Goal: Entertainment & Leisure: Consume media (video, audio)

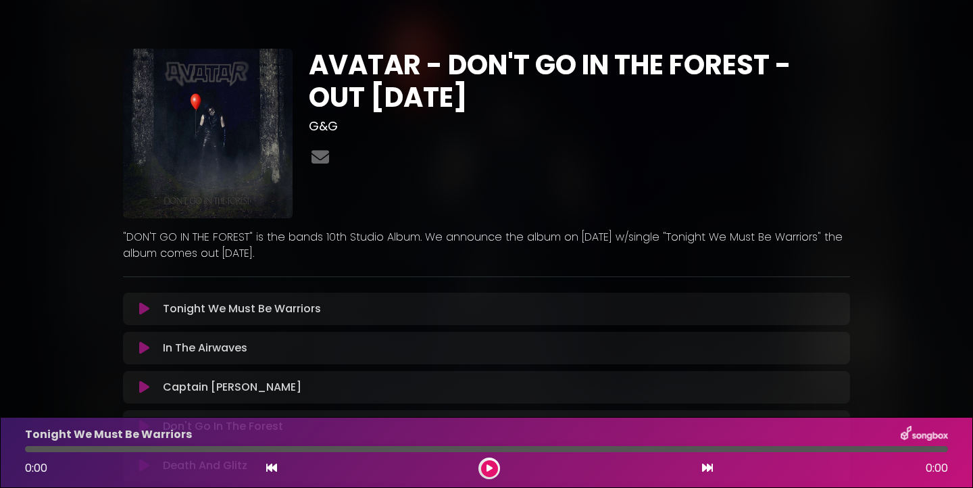
click at [484, 467] on button at bounding box center [489, 468] width 17 height 17
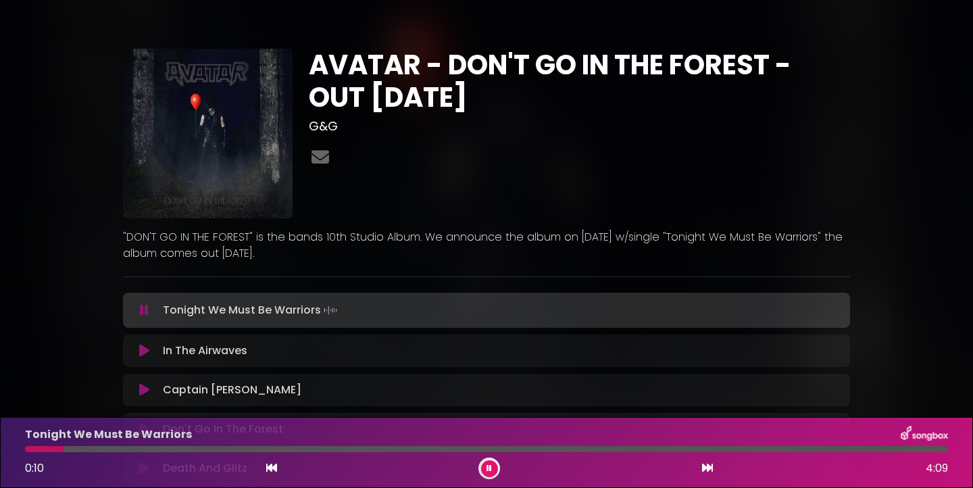
click at [484, 470] on button at bounding box center [489, 468] width 17 height 17
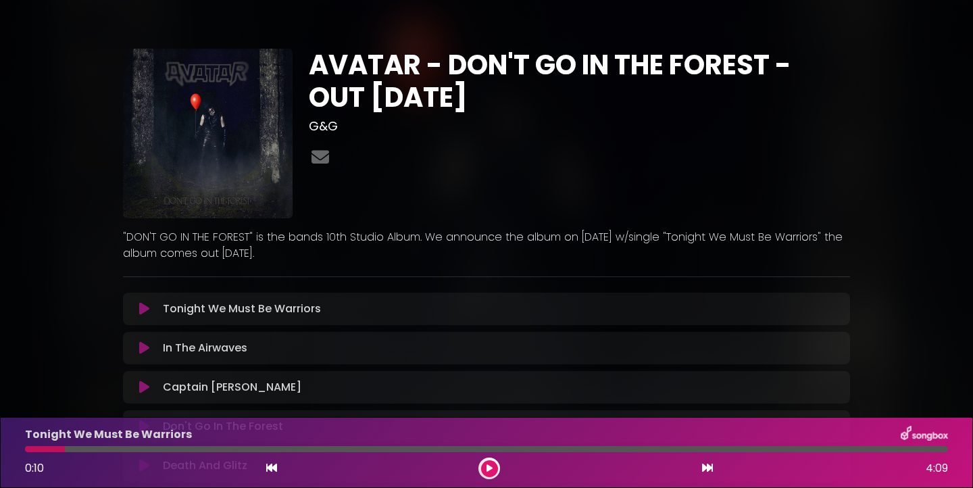
drag, startPoint x: 64, startPoint y: 451, endPoint x: 30, endPoint y: 451, distance: 33.1
click at [32, 451] on div at bounding box center [45, 449] width 40 height 6
click at [26, 449] on div at bounding box center [45, 449] width 40 height 6
click at [268, 469] on icon at bounding box center [271, 467] width 11 height 11
click at [299, 309] on p "Tonight We Must Be Warriors Loading Track..." at bounding box center [242, 309] width 158 height 16
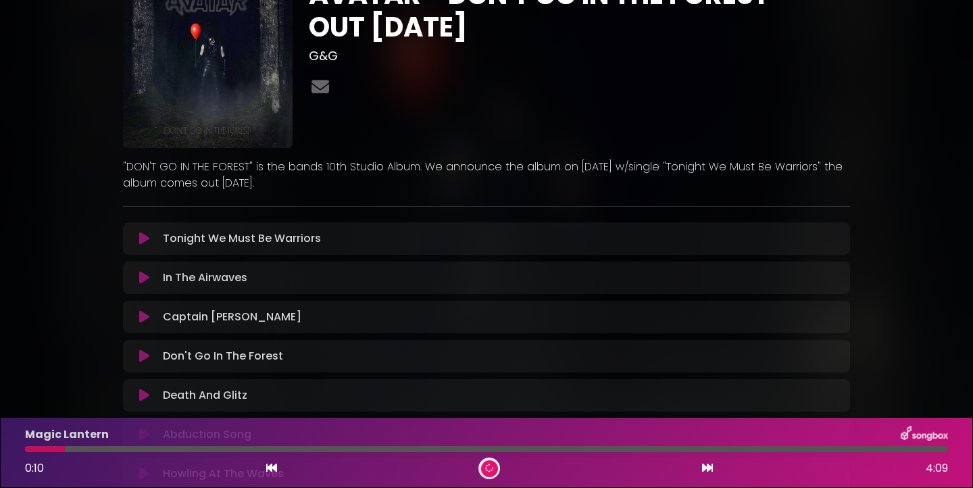
scroll to position [78, 0]
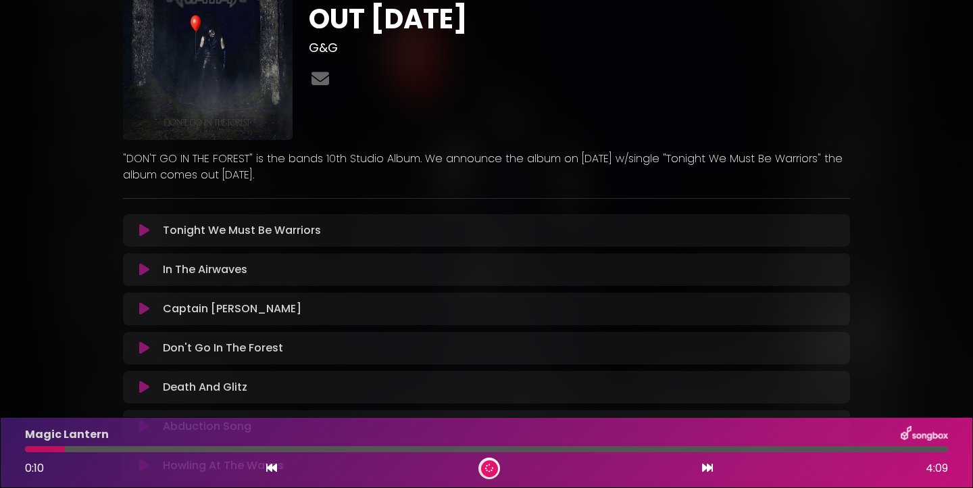
click at [272, 469] on icon at bounding box center [271, 467] width 11 height 11
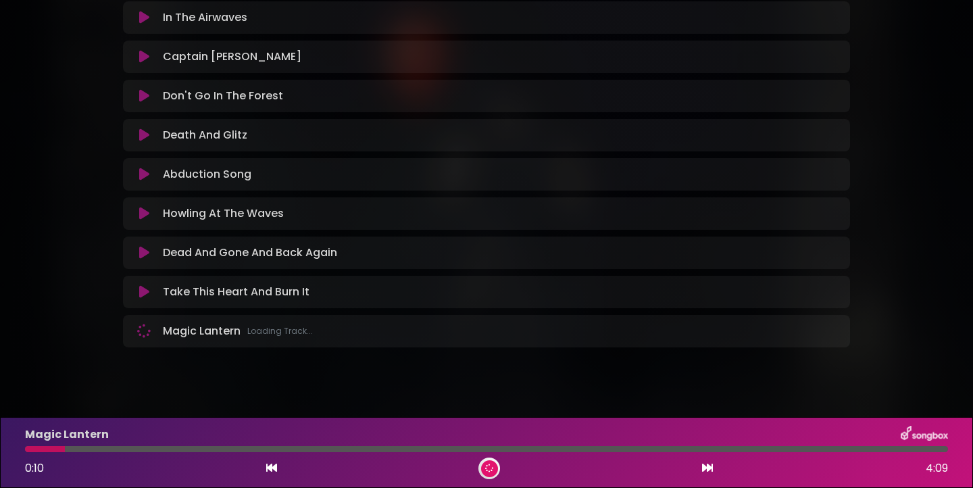
scroll to position [58, 0]
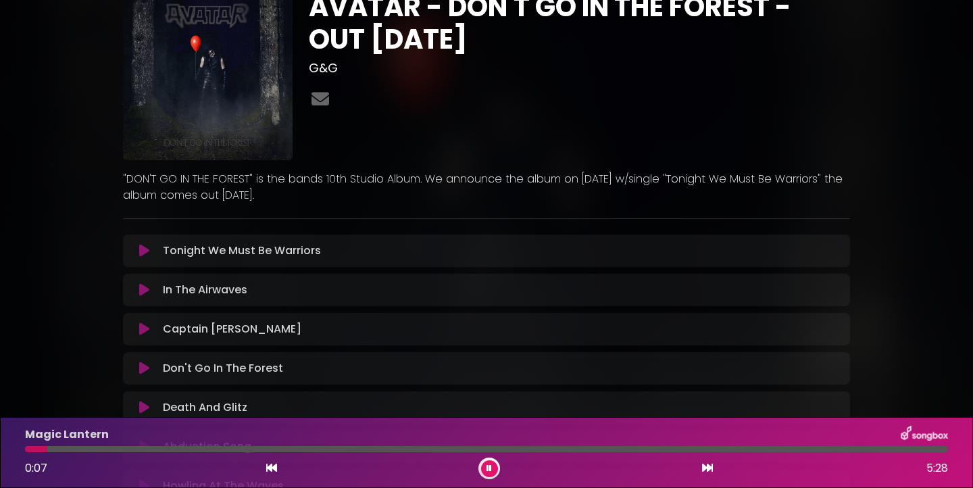
click at [148, 251] on icon at bounding box center [144, 251] width 10 height 14
